Goal: Information Seeking & Learning: Learn about a topic

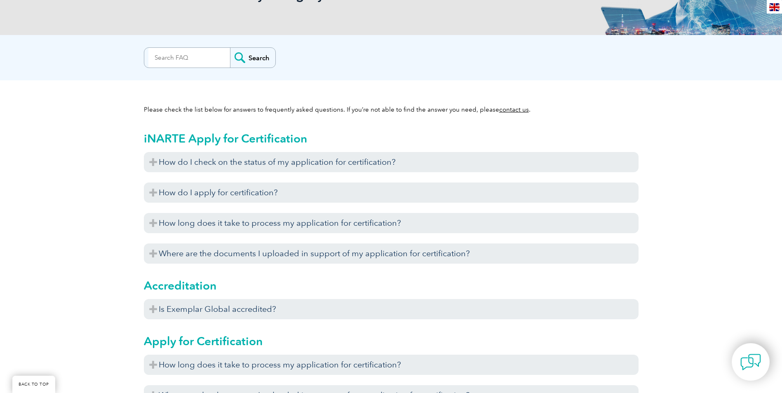
scroll to position [165, 0]
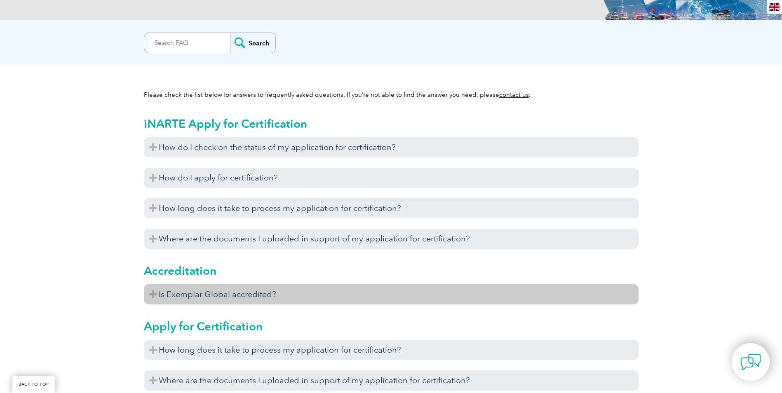
click at [152, 292] on h3 "Is Exemplar Global accredited?" at bounding box center [391, 294] width 495 height 20
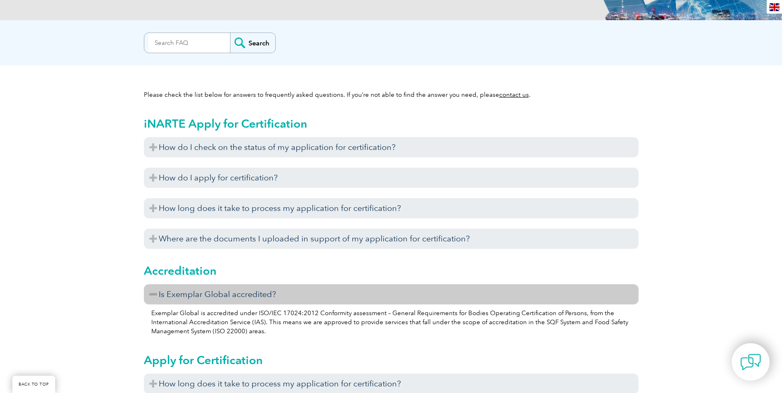
click at [154, 292] on h3 "Is Exemplar Global accredited?" at bounding box center [391, 294] width 495 height 20
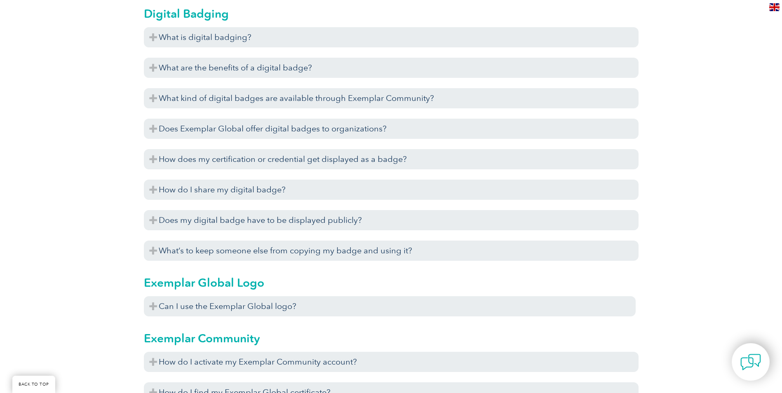
scroll to position [783, 0]
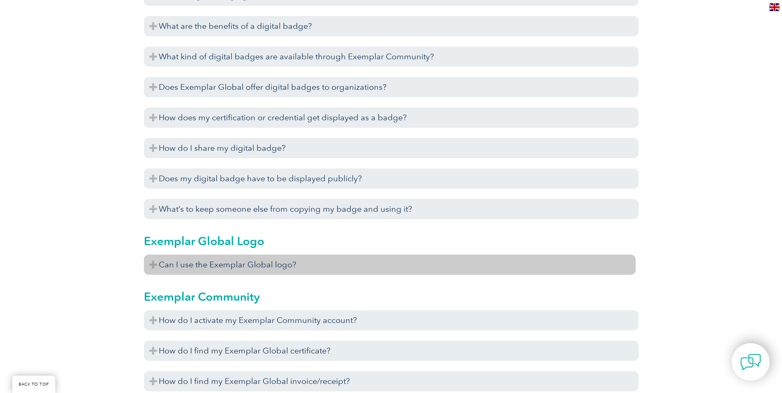
click at [153, 264] on h3 "Can I use the Exemplar Global logo?" at bounding box center [390, 265] width 492 height 20
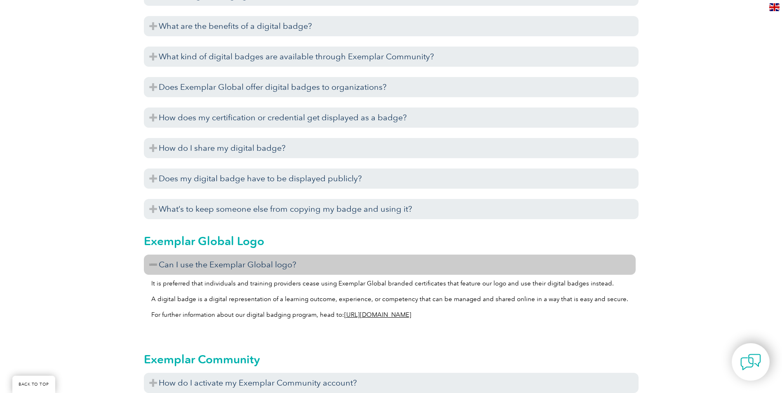
click at [411, 316] on link "[URL][DOMAIN_NAME]" at bounding box center [377, 314] width 67 height 7
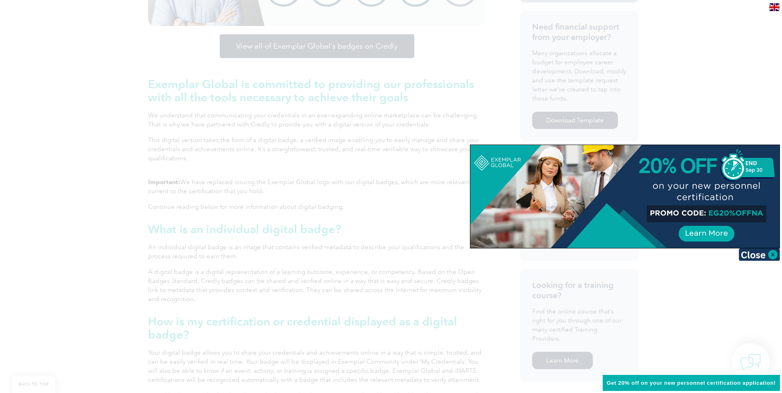
scroll to position [330, 0]
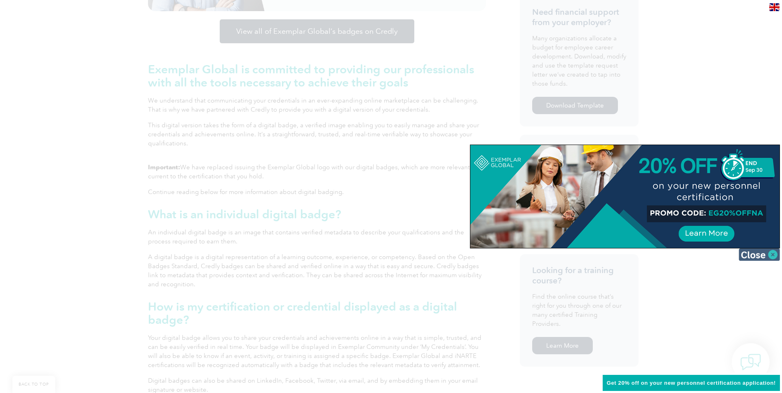
click at [757, 254] on img at bounding box center [759, 255] width 41 height 12
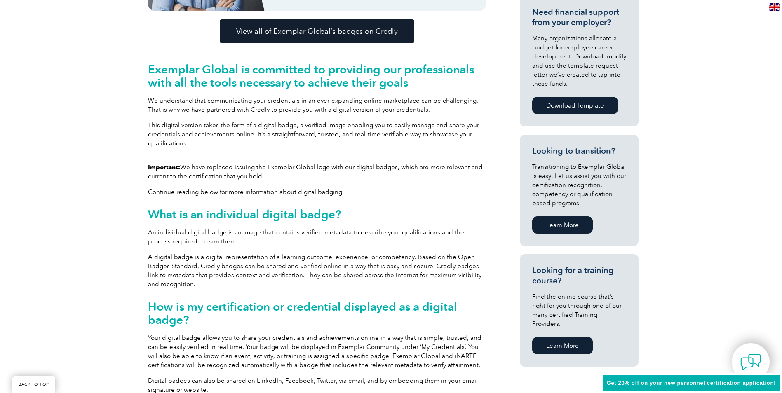
click at [578, 233] on link "Learn More" at bounding box center [562, 224] width 61 height 17
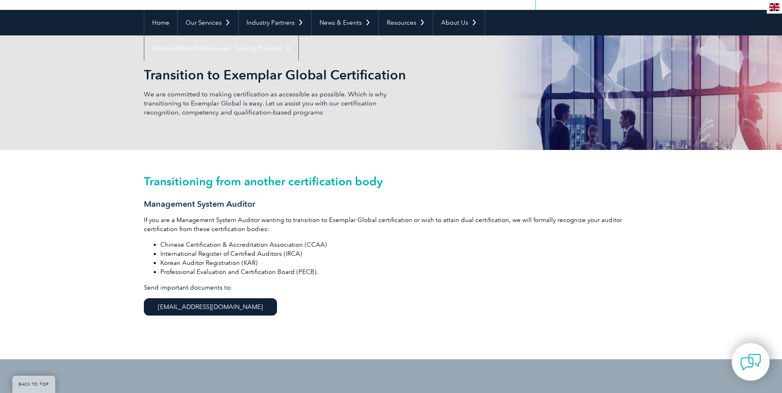
scroll to position [82, 0]
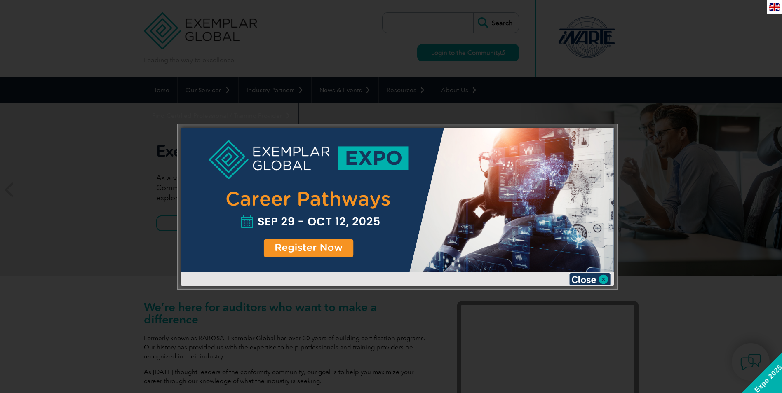
click at [582, 280] on img at bounding box center [589, 279] width 41 height 12
